Goal: Information Seeking & Learning: Learn about a topic

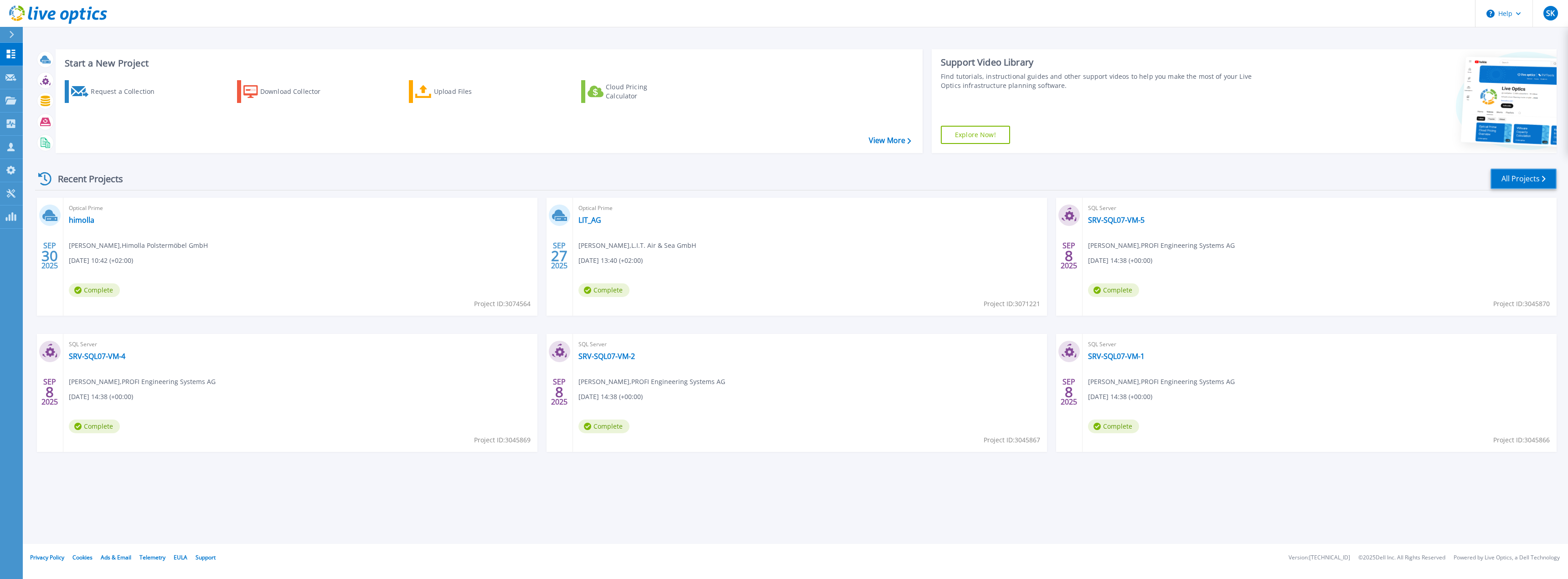
click at [1528, 179] on link "All Projects" at bounding box center [1523, 179] width 66 height 21
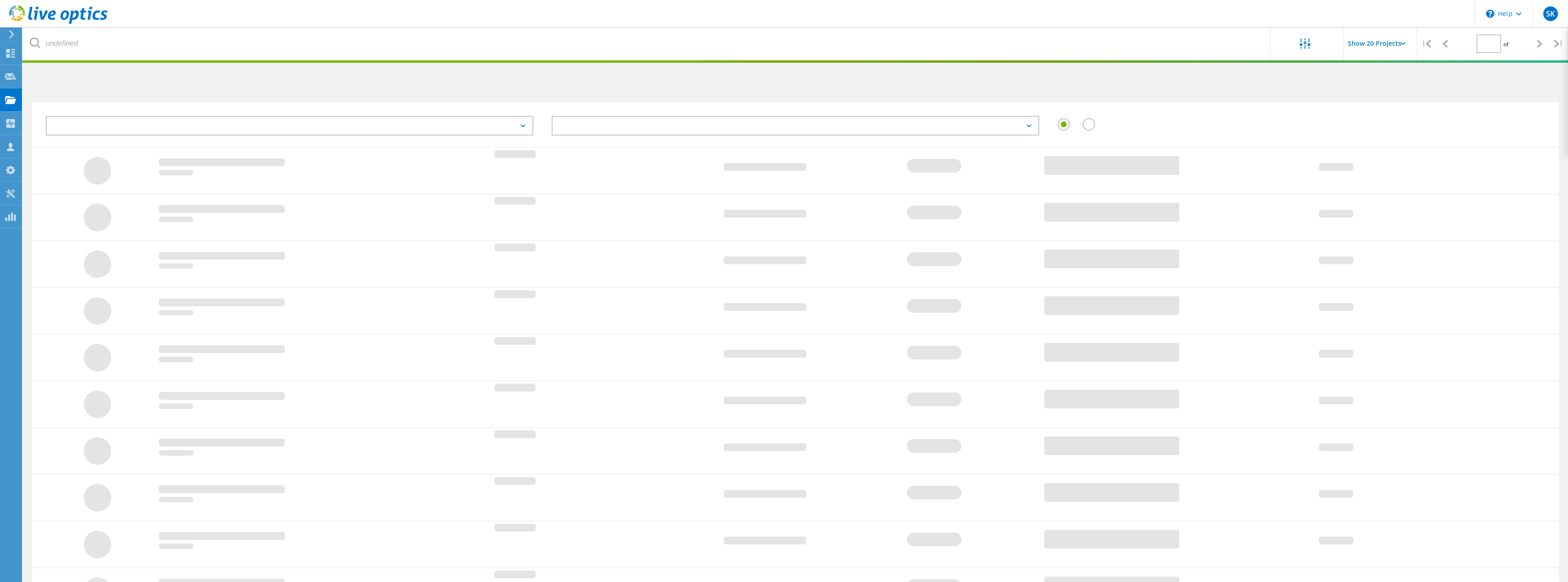
type input "1"
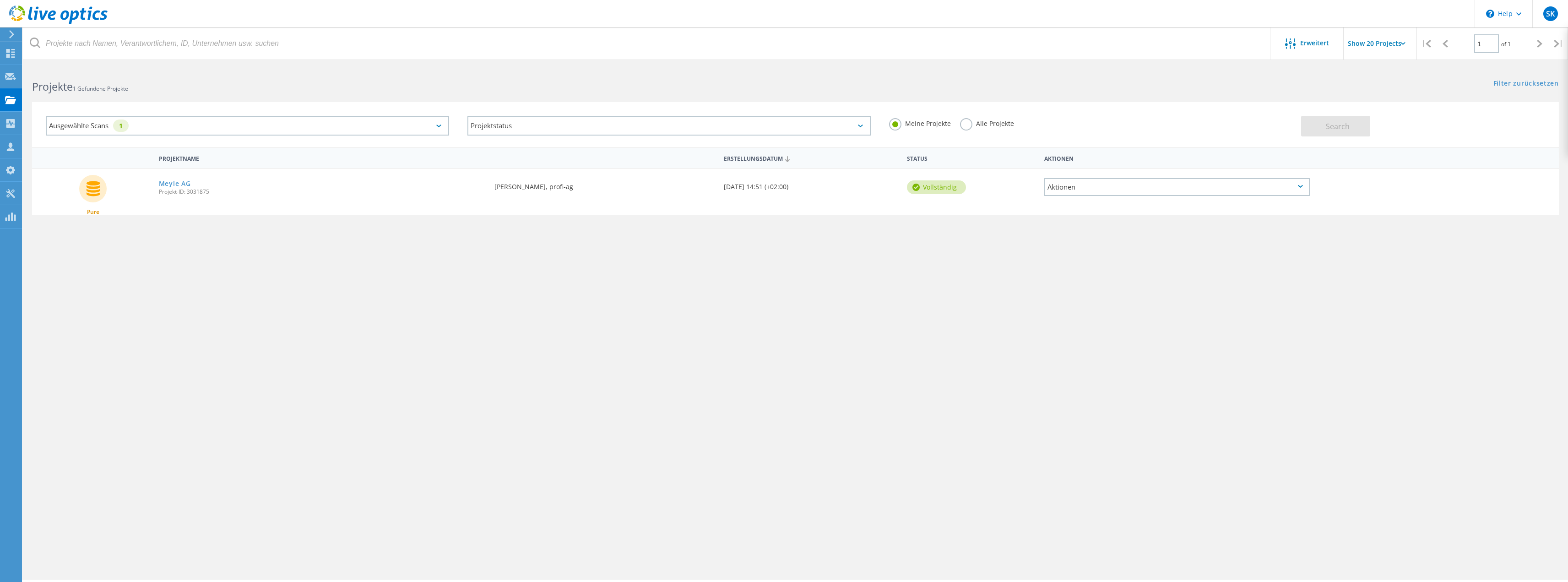
click at [429, 125] on div "Ausgewählte Scans 1" at bounding box center [248, 125] width 404 height 20
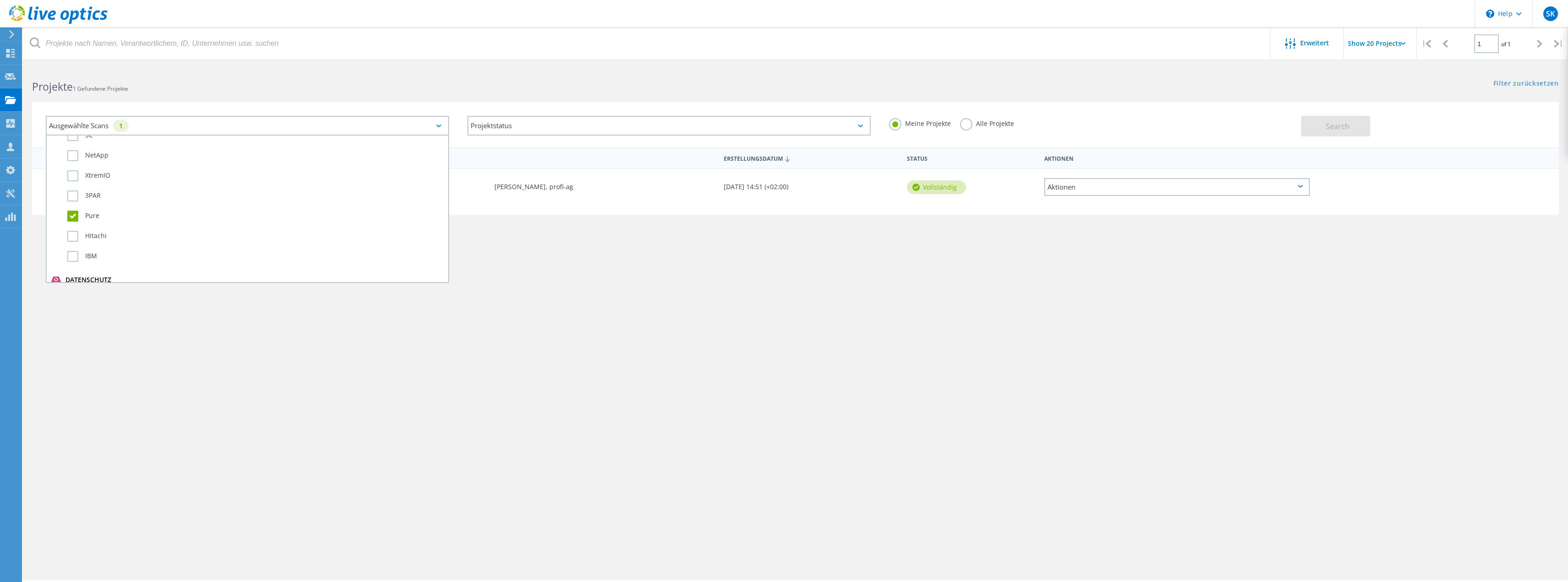
scroll to position [369, 0]
click at [71, 223] on label "Pure" at bounding box center [255, 219] width 376 height 11
click at [0, 0] on input "Pure" at bounding box center [0, 0] width 0 height 0
click at [884, 327] on div "Projektname Erstellungsdatum Status Aktionen Pure Meyle AG Projekt-ID: 3031875 …" at bounding box center [796, 266] width 1527 height 238
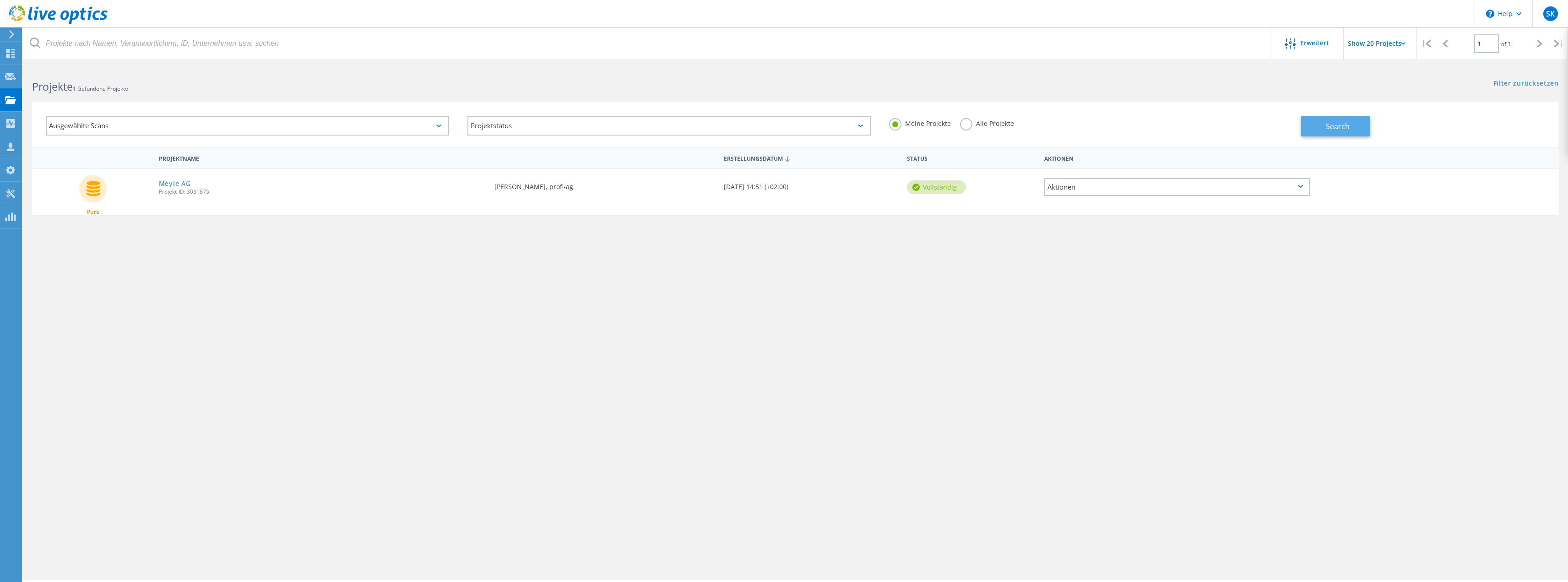
click at [1342, 127] on span "Search" at bounding box center [1338, 126] width 24 height 10
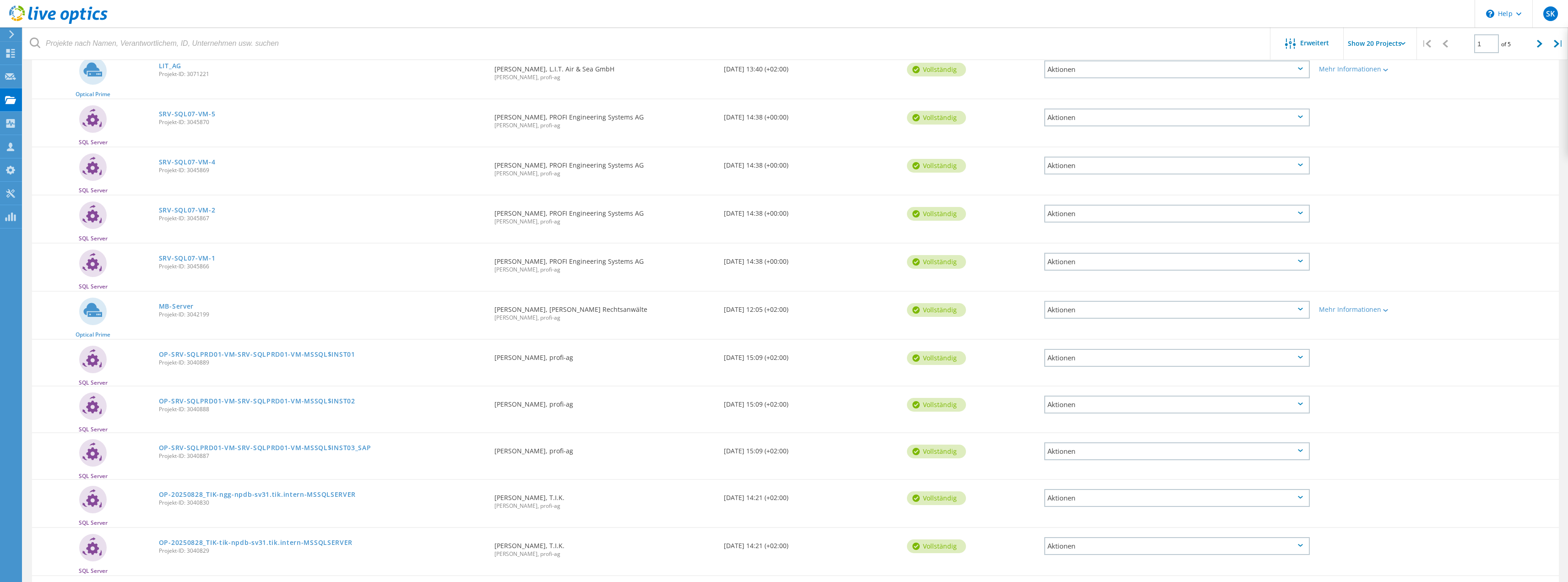
scroll to position [183, 0]
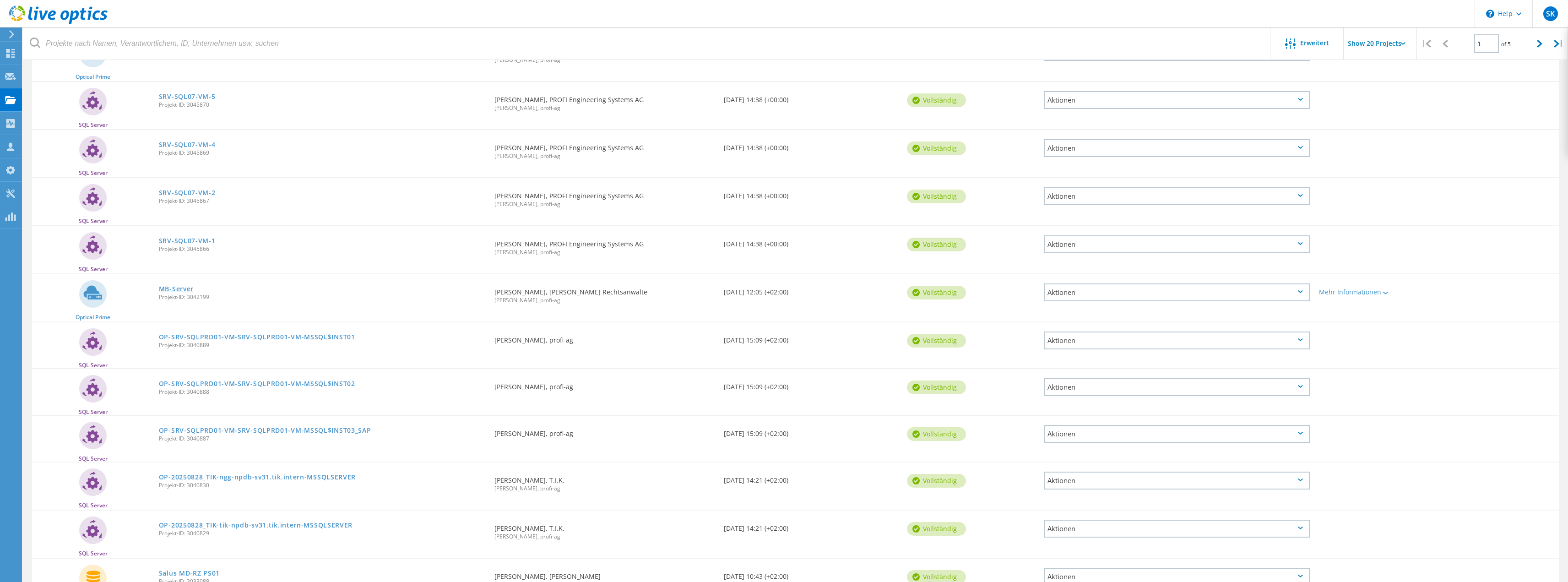
click at [186, 291] on link "MB-Server" at bounding box center [176, 288] width 35 height 6
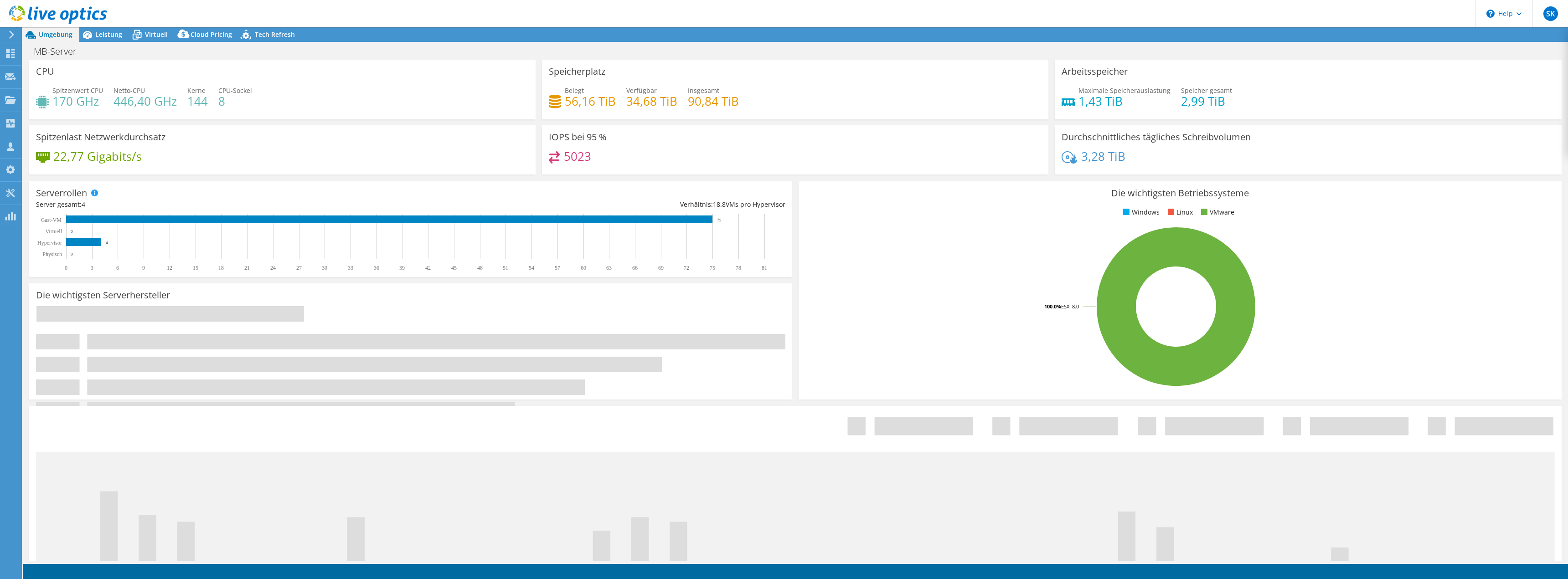
select select "EUFrankfurt"
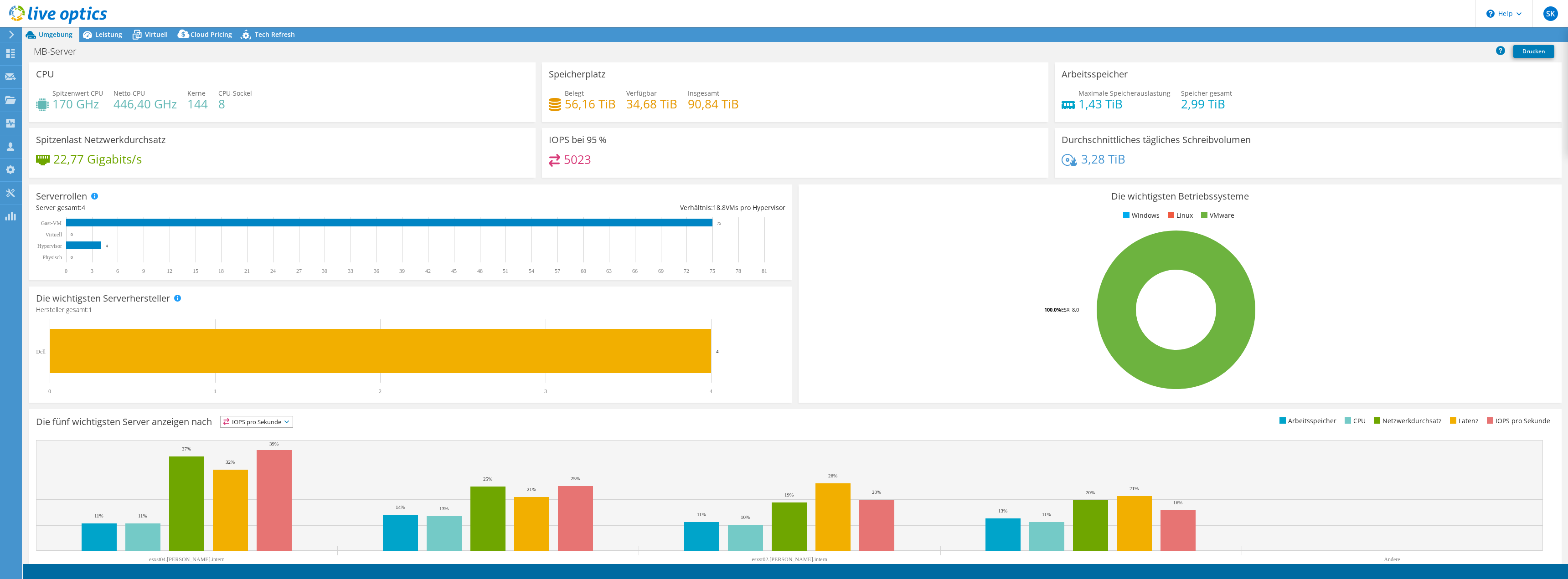
select select "EUR"
click at [107, 42] on div "MB-Server Drucken" at bounding box center [795, 52] width 1545 height 21
click at [107, 35] on span "Leistung" at bounding box center [108, 34] width 27 height 9
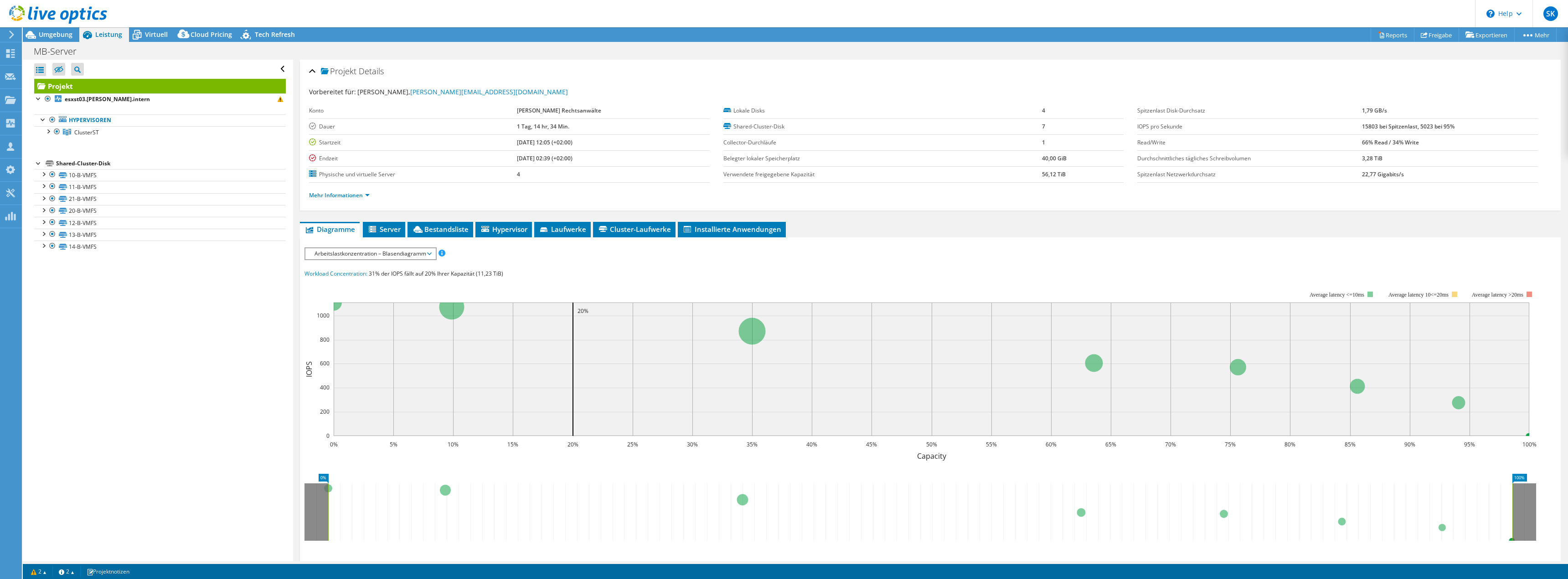
click at [362, 200] on li "Mehr Informationen" at bounding box center [342, 195] width 66 height 10
click at [359, 196] on link "Mehr Informationen" at bounding box center [339, 195] width 61 height 8
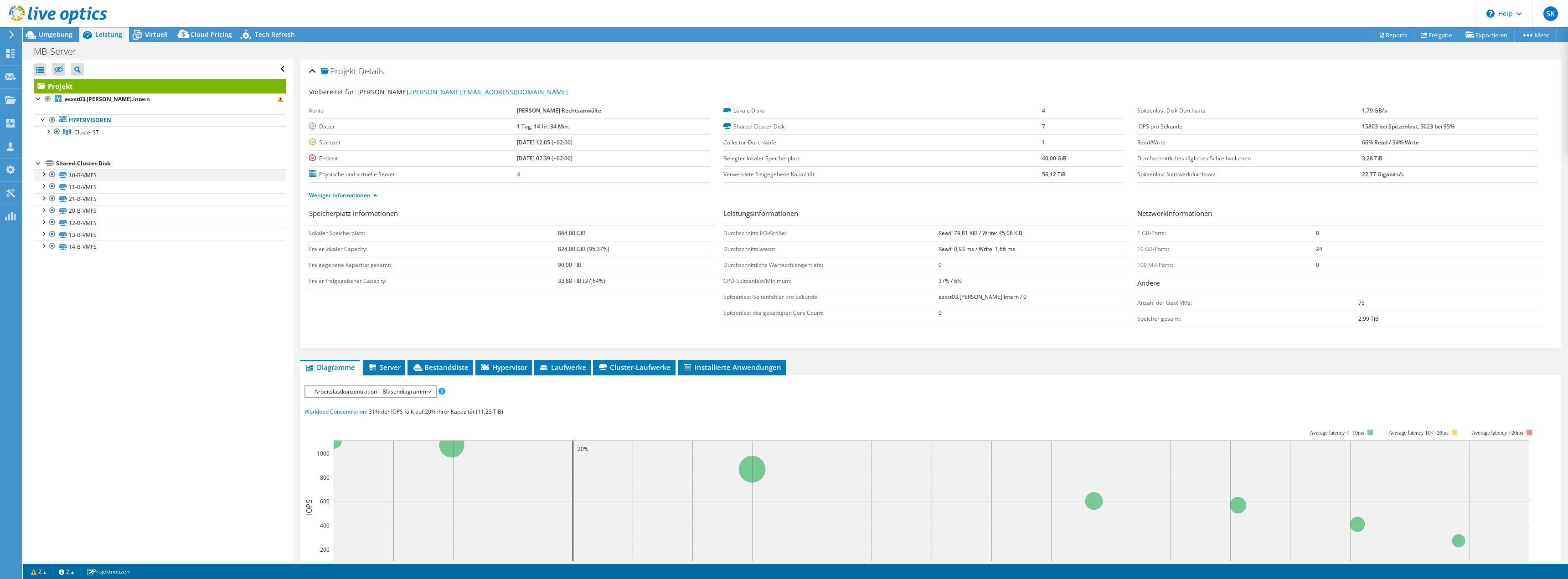
click at [43, 176] on div at bounding box center [43, 173] width 9 height 9
click at [658, 373] on li "Cluster-Laufwerke" at bounding box center [634, 368] width 83 height 16
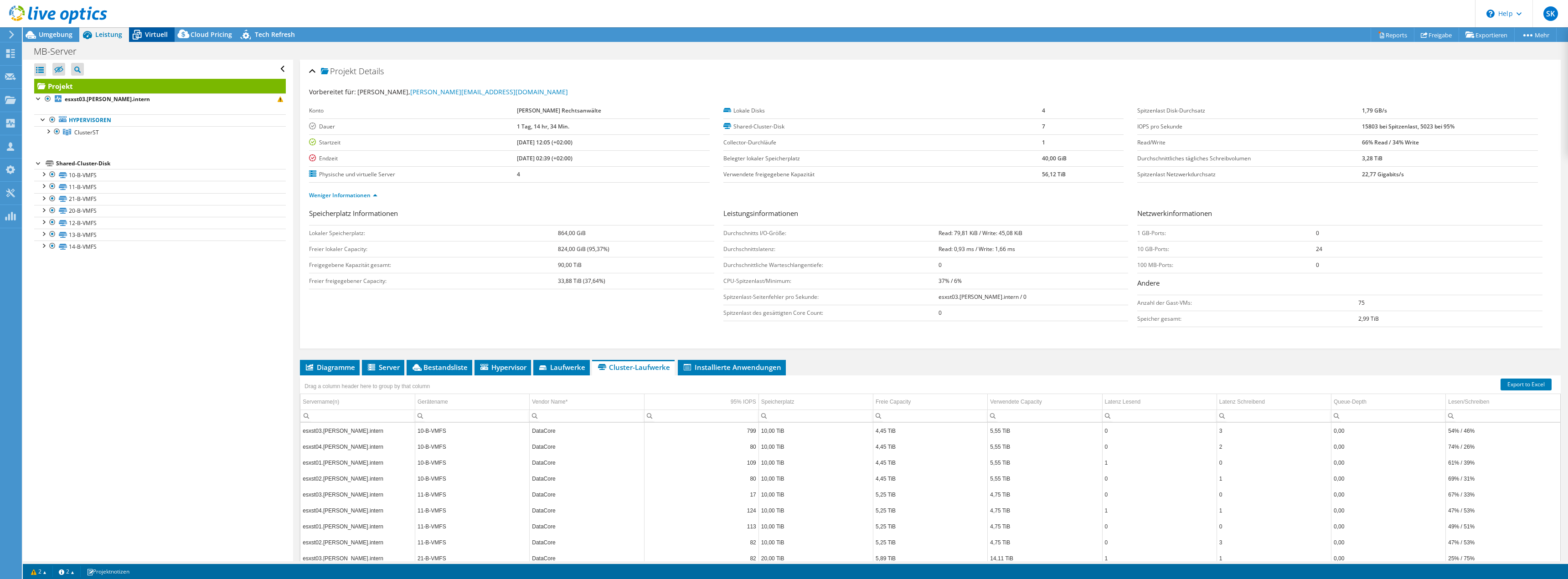
click at [153, 38] on span "Virtuell" at bounding box center [156, 34] width 23 height 9
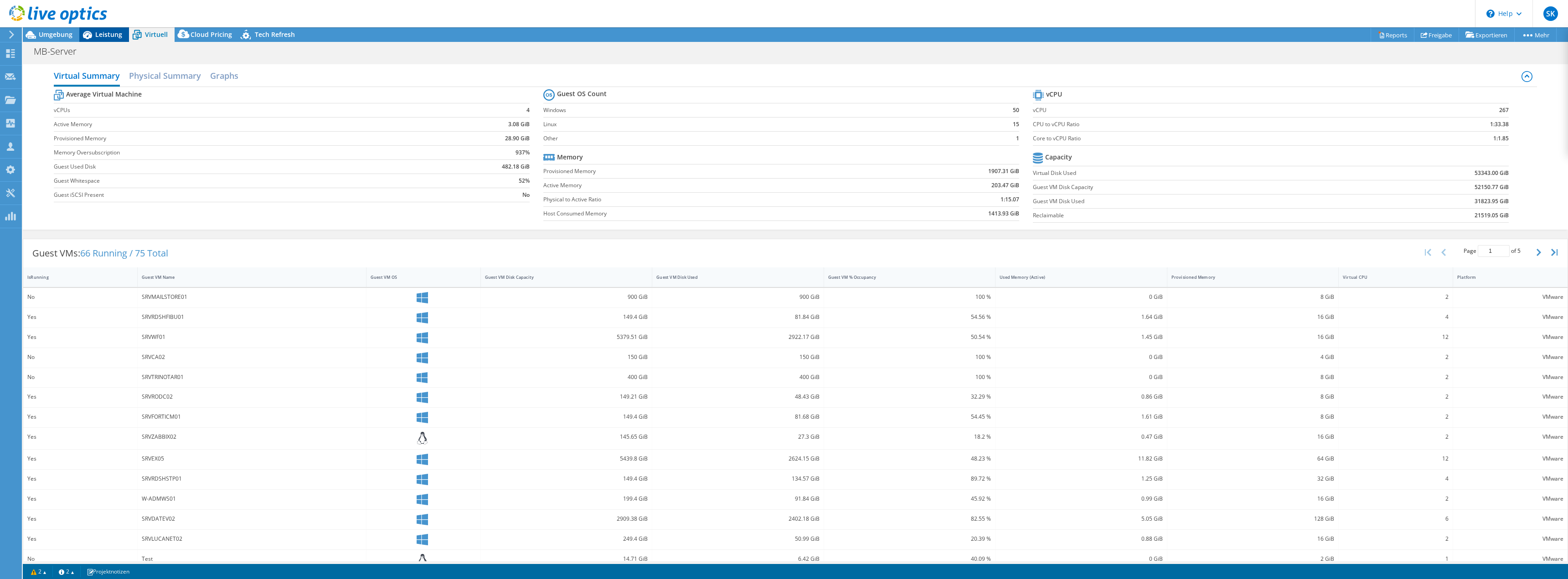
click at [106, 34] on span "Leistung" at bounding box center [108, 34] width 27 height 9
